Goal: Transaction & Acquisition: Obtain resource

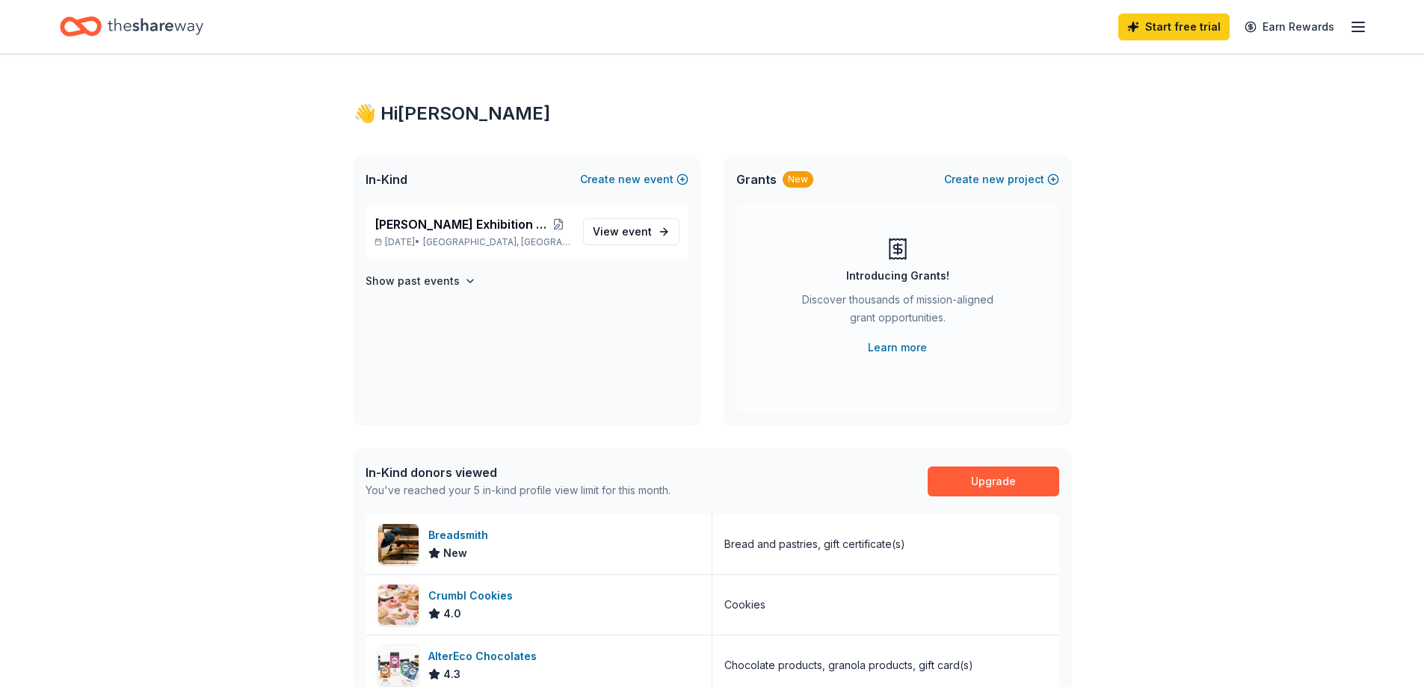
click at [161, 25] on icon "Home" at bounding box center [156, 26] width 96 height 16
click at [1353, 27] on line "button" at bounding box center [1358, 27] width 12 height 0
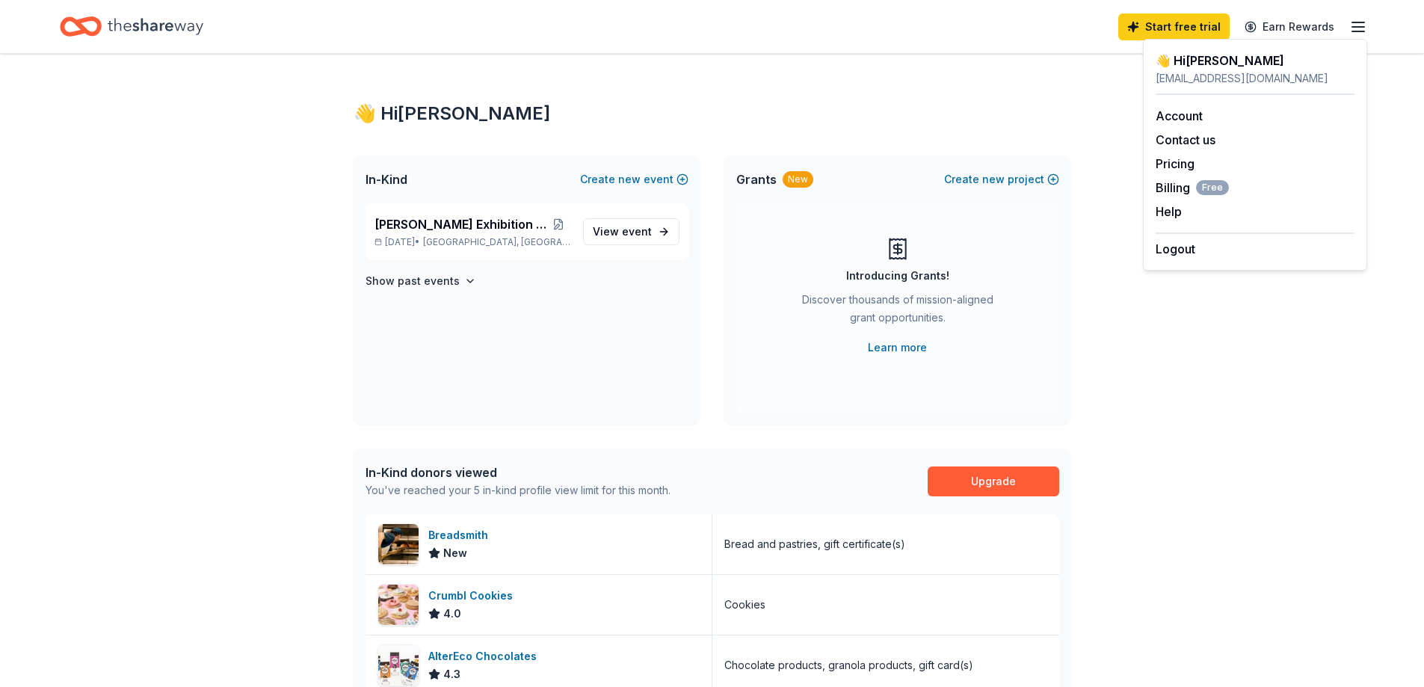
click at [170, 18] on icon "Home" at bounding box center [156, 26] width 96 height 31
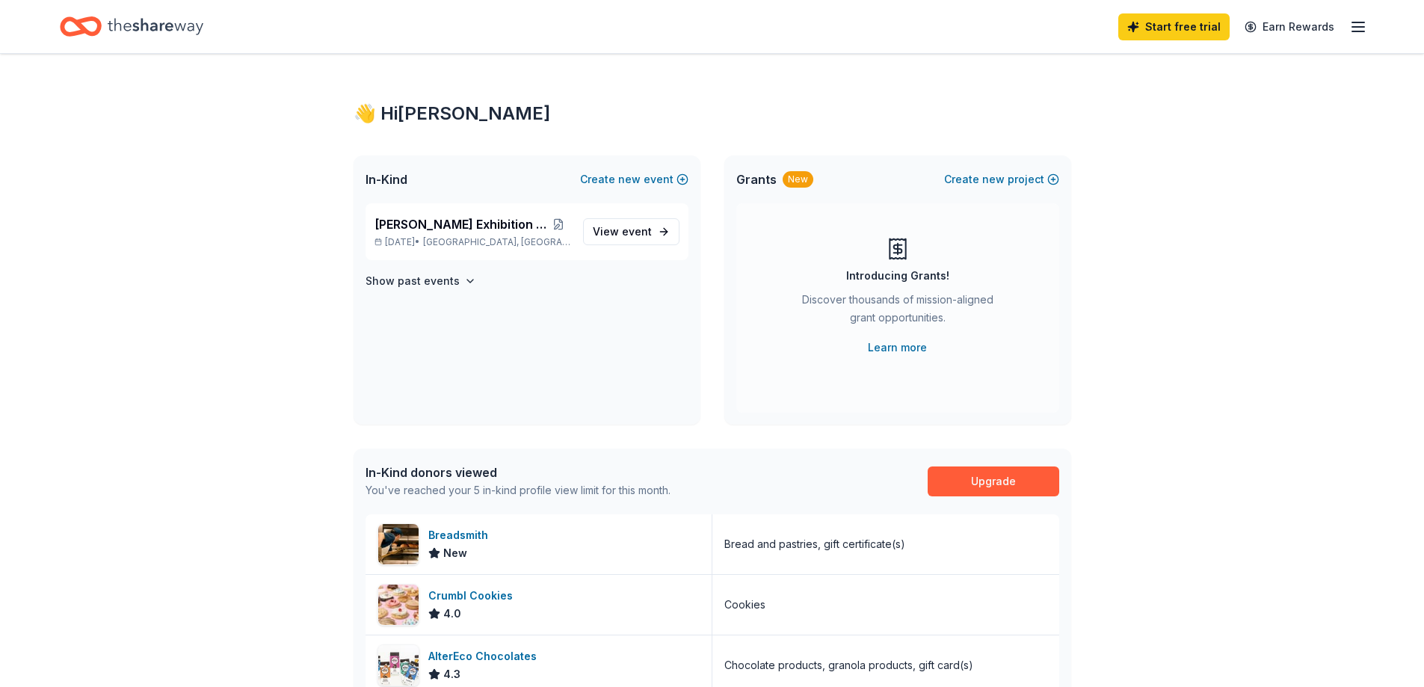
click at [173, 25] on icon "Home" at bounding box center [156, 26] width 96 height 31
click at [617, 229] on span "View event" at bounding box center [622, 232] width 59 height 18
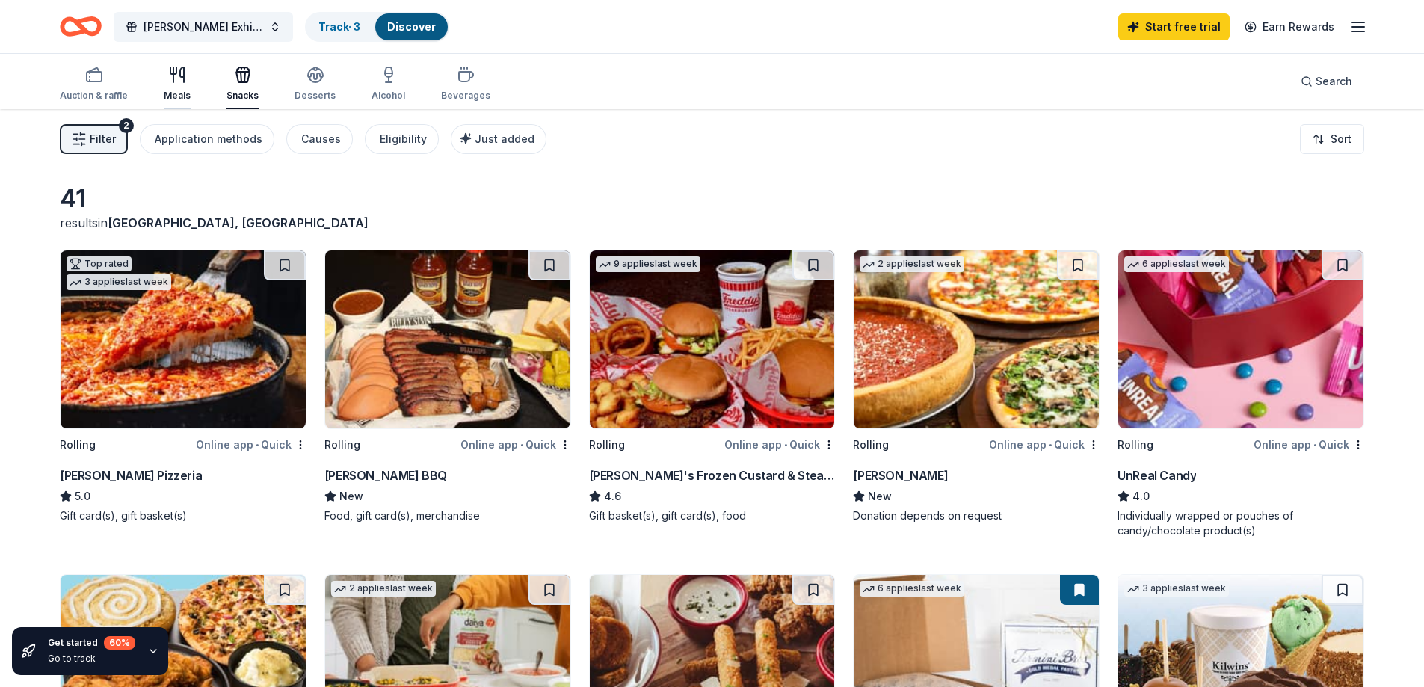
click at [168, 83] on icon "button" at bounding box center [177, 75] width 18 height 18
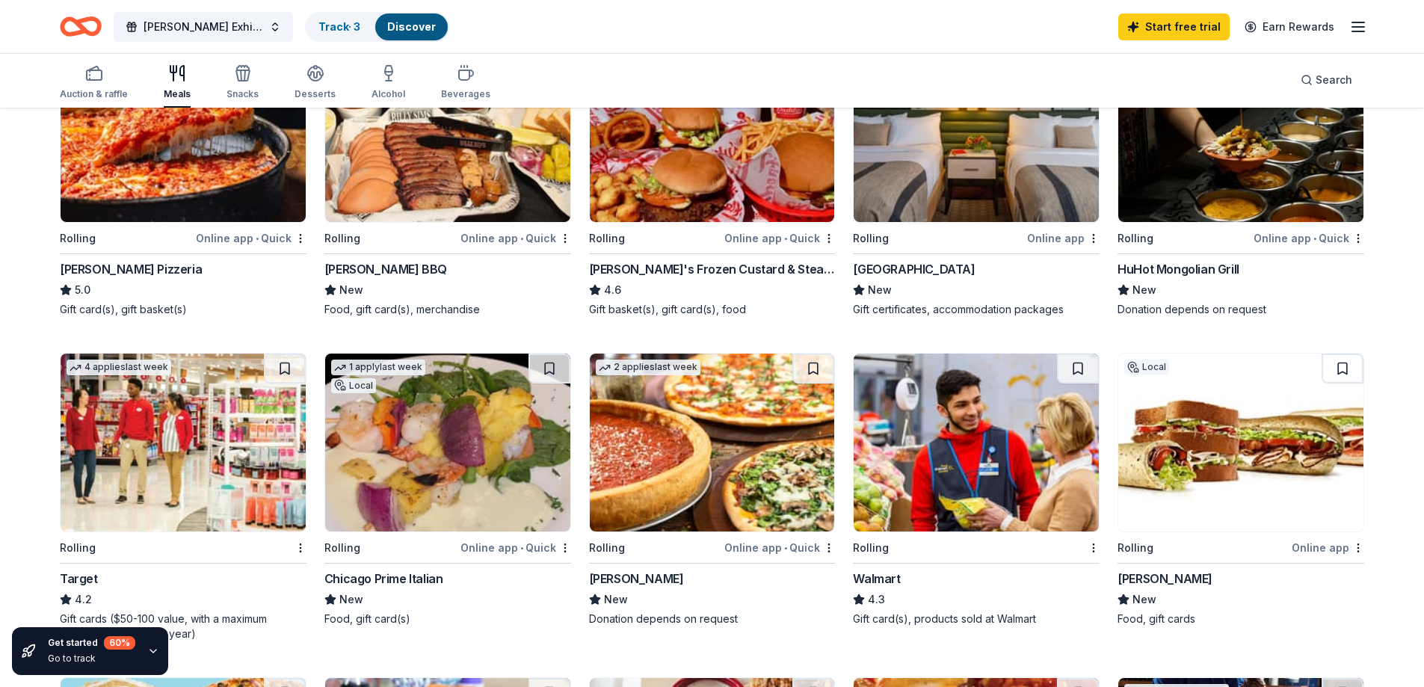
scroll to position [72, 0]
